Goal: Task Accomplishment & Management: Use online tool/utility

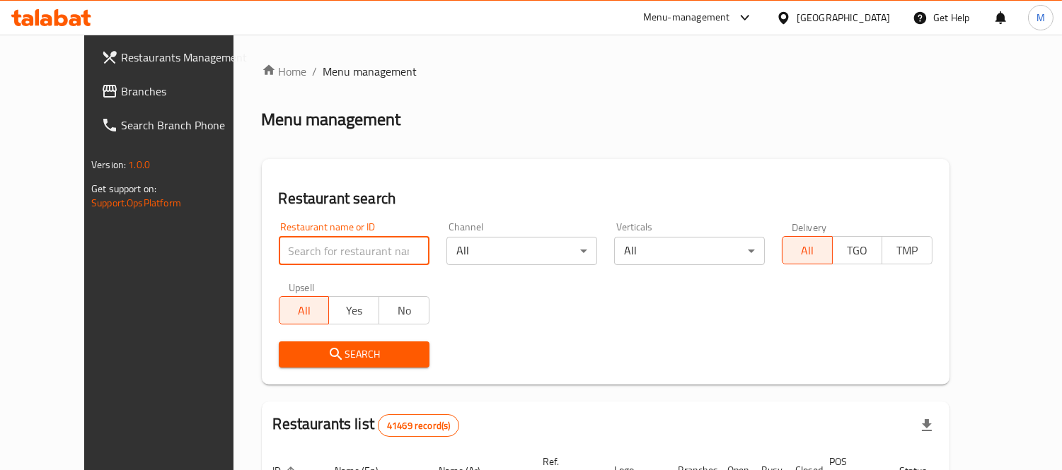
click at [359, 242] on input "search" at bounding box center [354, 251] width 151 height 28
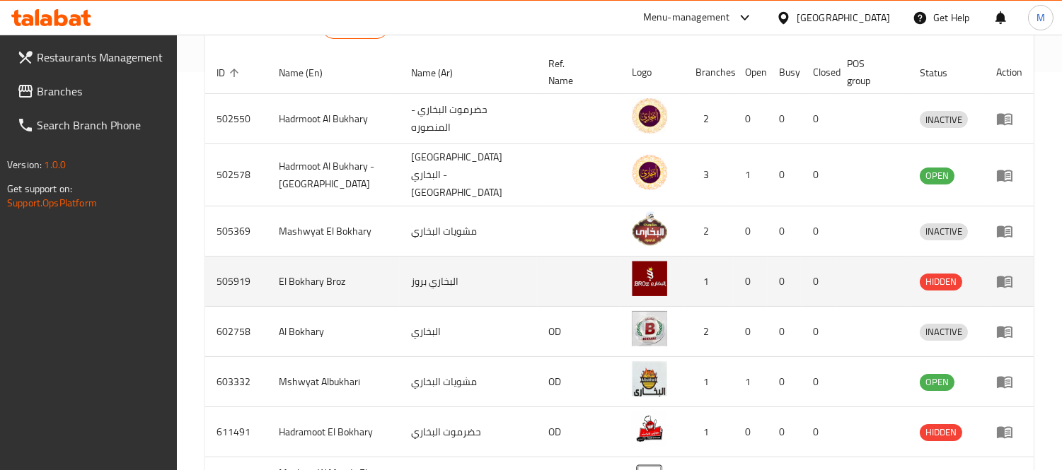
scroll to position [61, 0]
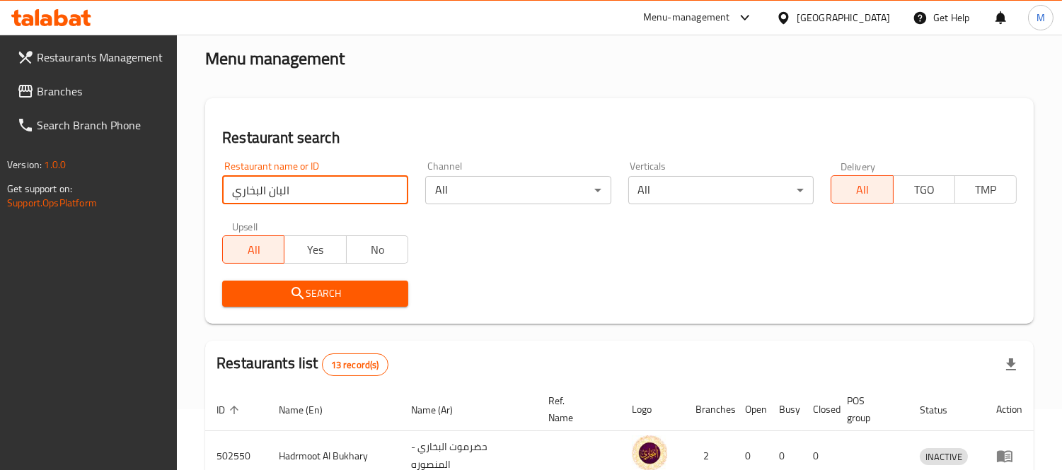
type input "البان البخاري"
click button "Search" at bounding box center [315, 294] width 186 height 26
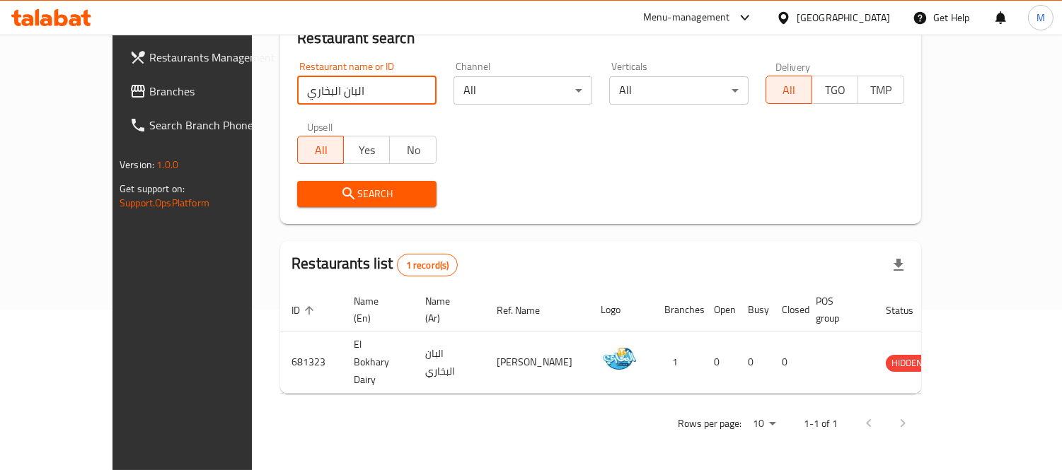
scroll to position [149, 0]
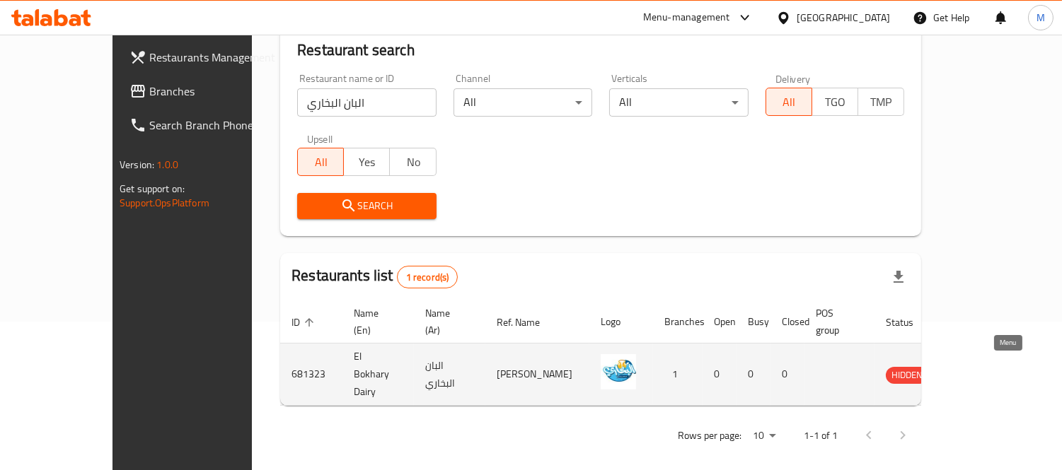
click at [977, 366] on icon "enhanced table" at bounding box center [968, 374] width 17 height 17
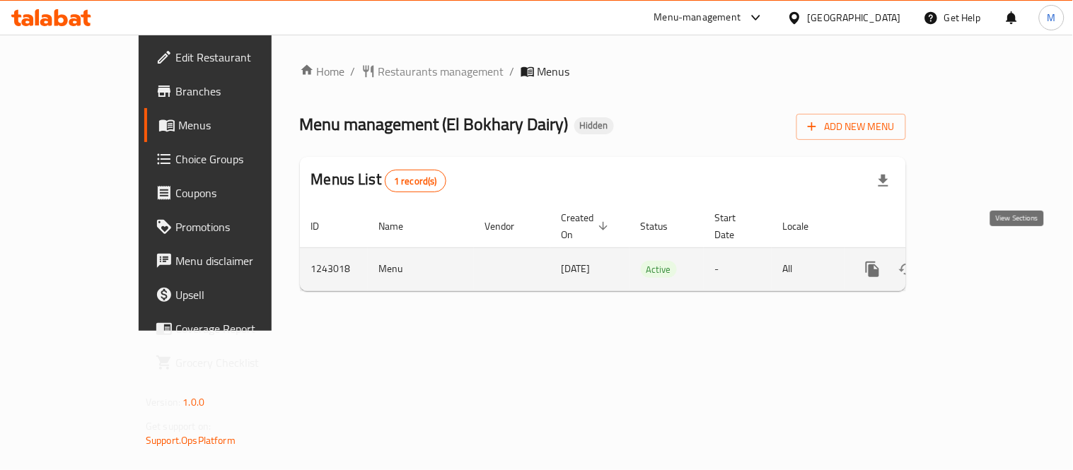
click at [983, 261] on icon "enhanced table" at bounding box center [974, 269] width 17 height 17
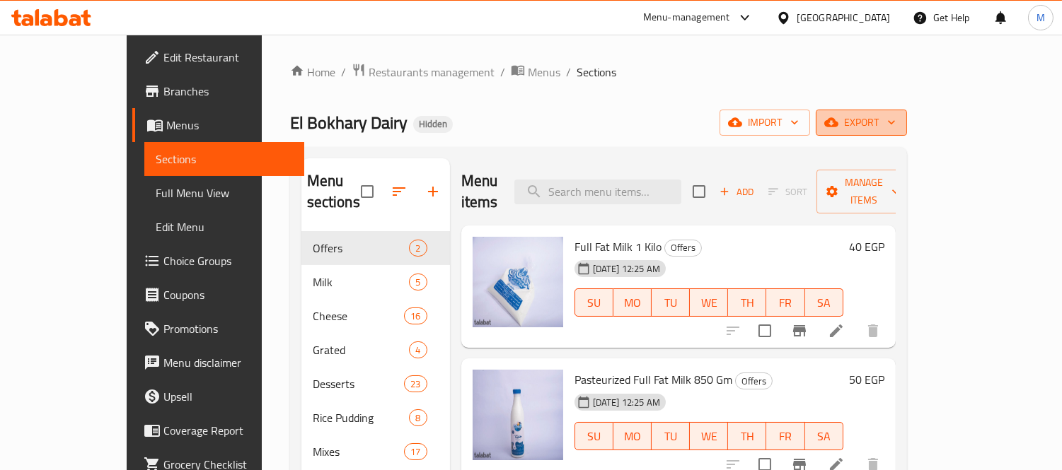
click at [896, 121] on span "export" at bounding box center [861, 123] width 69 height 18
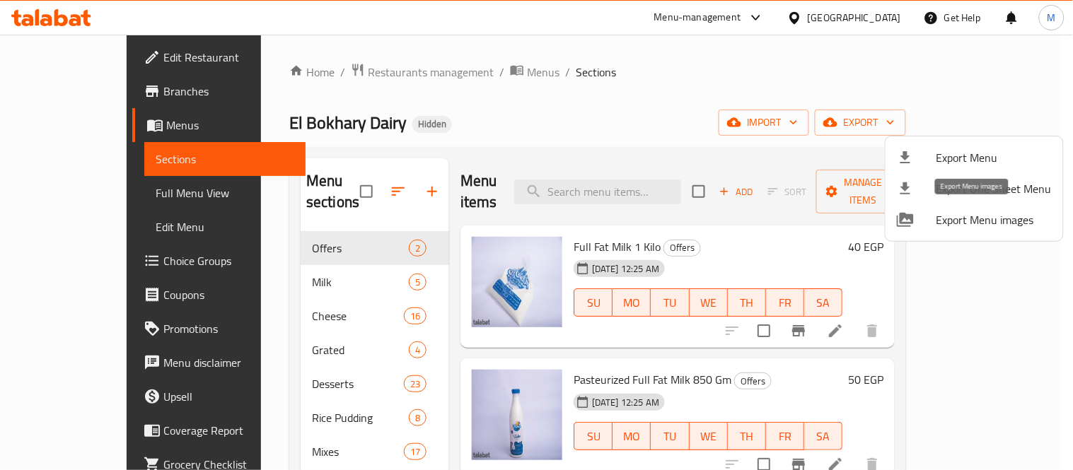
click at [1022, 226] on span "Export Menu images" at bounding box center [994, 220] width 115 height 17
click at [405, 72] on div at bounding box center [536, 235] width 1073 height 470
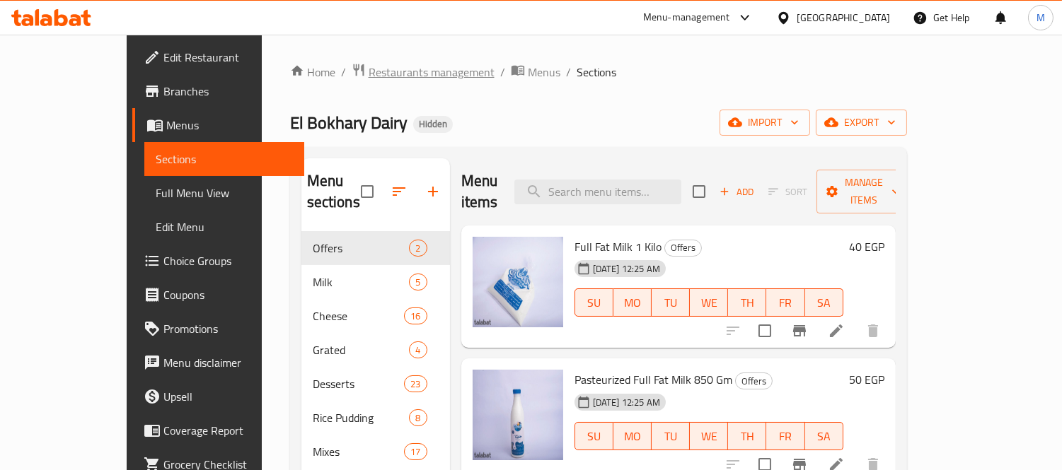
click at [404, 72] on span "Restaurants management" at bounding box center [432, 72] width 126 height 17
